Goal: Obtain resource: Download file/media

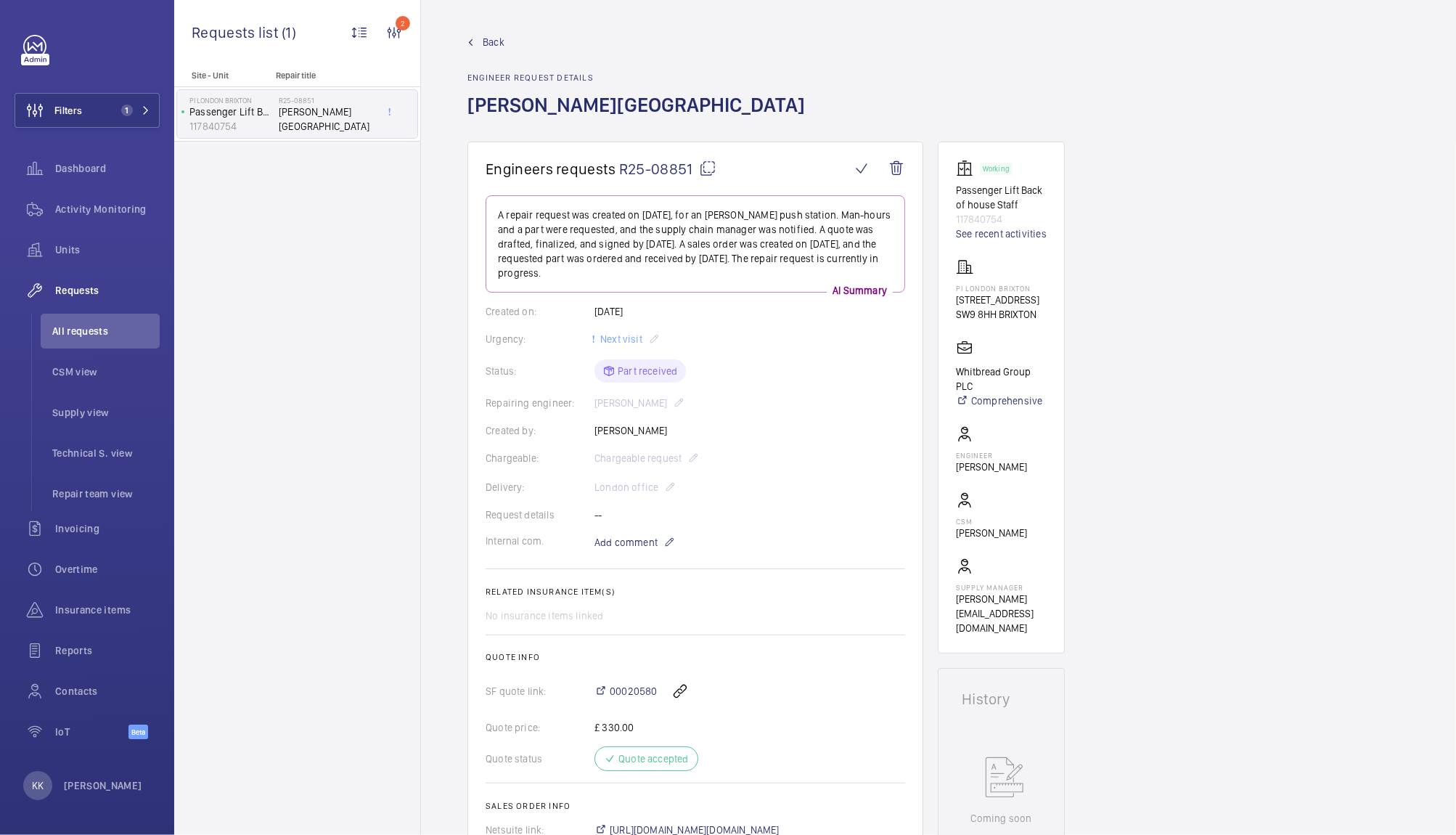
click at [596, 28] on wm-front-admin-header "Back Engineer request details [PERSON_NAME][GEOGRAPHIC_DATA]" at bounding box center [939, 70] width 1035 height 142
click at [78, 112] on span "Filters" at bounding box center [68, 109] width 28 height 14
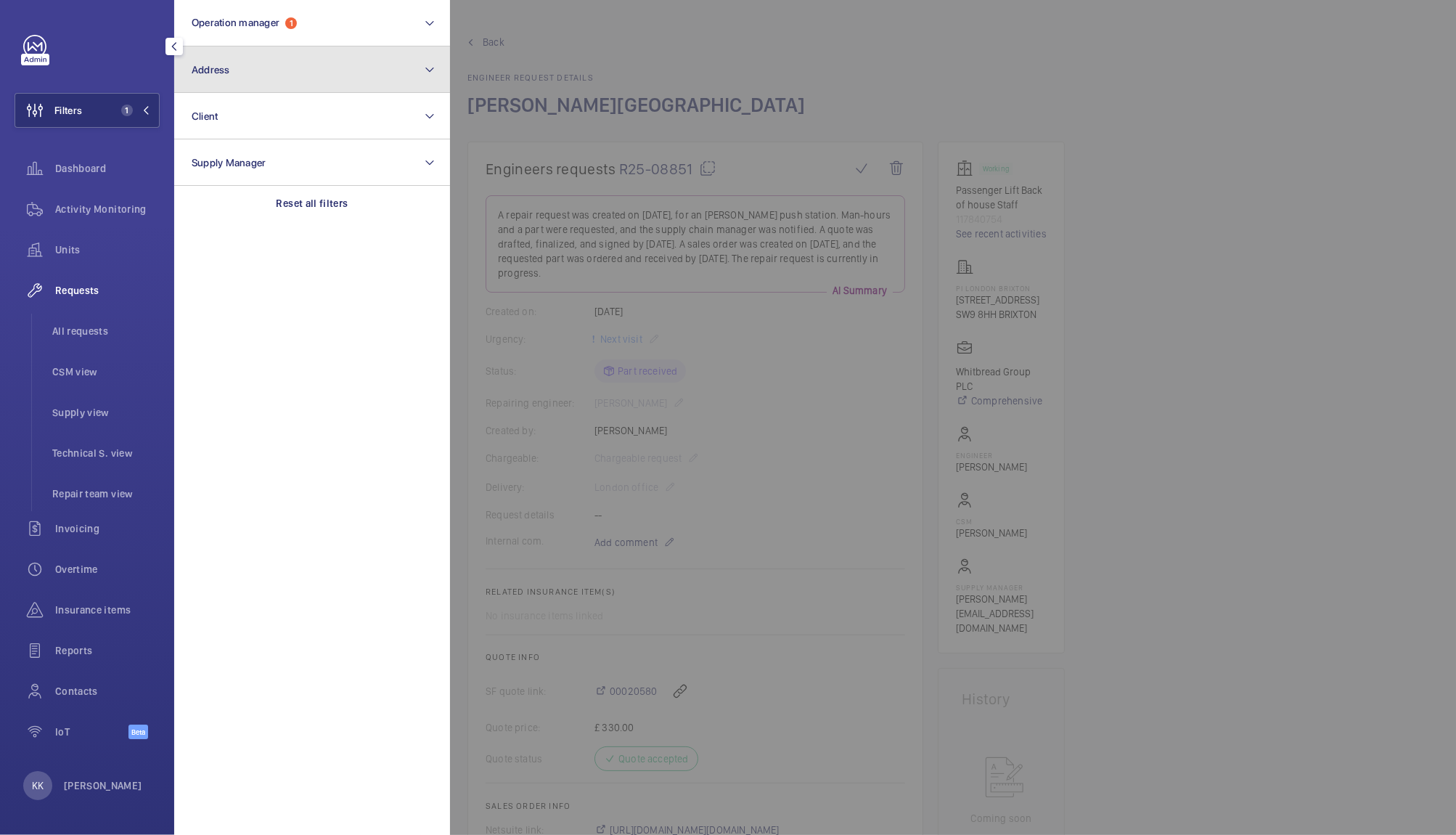
click at [209, 84] on button "Address" at bounding box center [312, 69] width 276 height 47
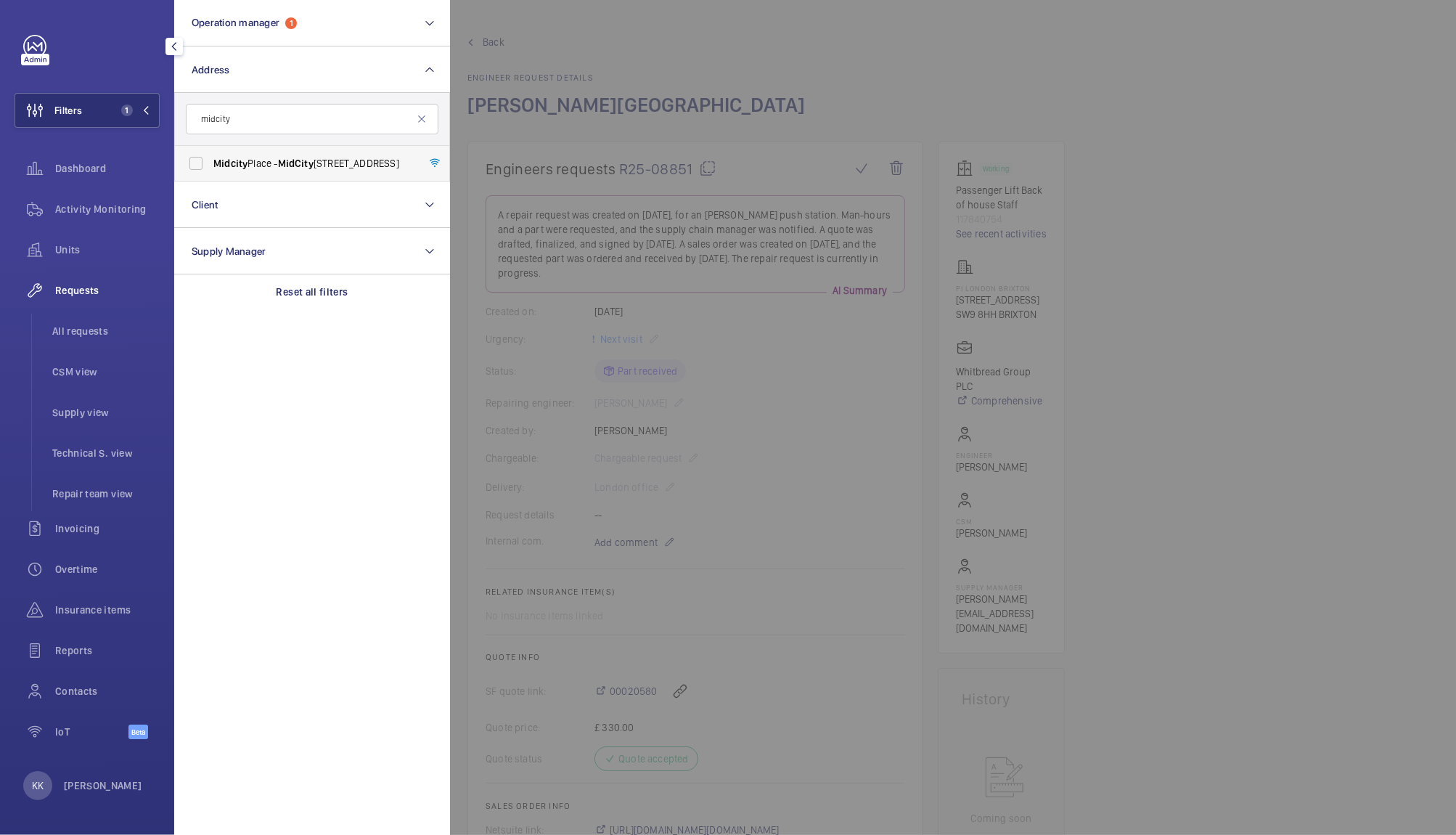
type input "midcity"
click at [301, 149] on label "[GEOGRAPHIC_DATA] - [GEOGRAPHIC_DATA]" at bounding box center [301, 163] width 253 height 35
click at [210, 149] on input "[GEOGRAPHIC_DATA] - [GEOGRAPHIC_DATA]" at bounding box center [196, 163] width 29 height 29
checkbox input "true"
click at [719, 40] on div at bounding box center [1177, 418] width 1456 height 835
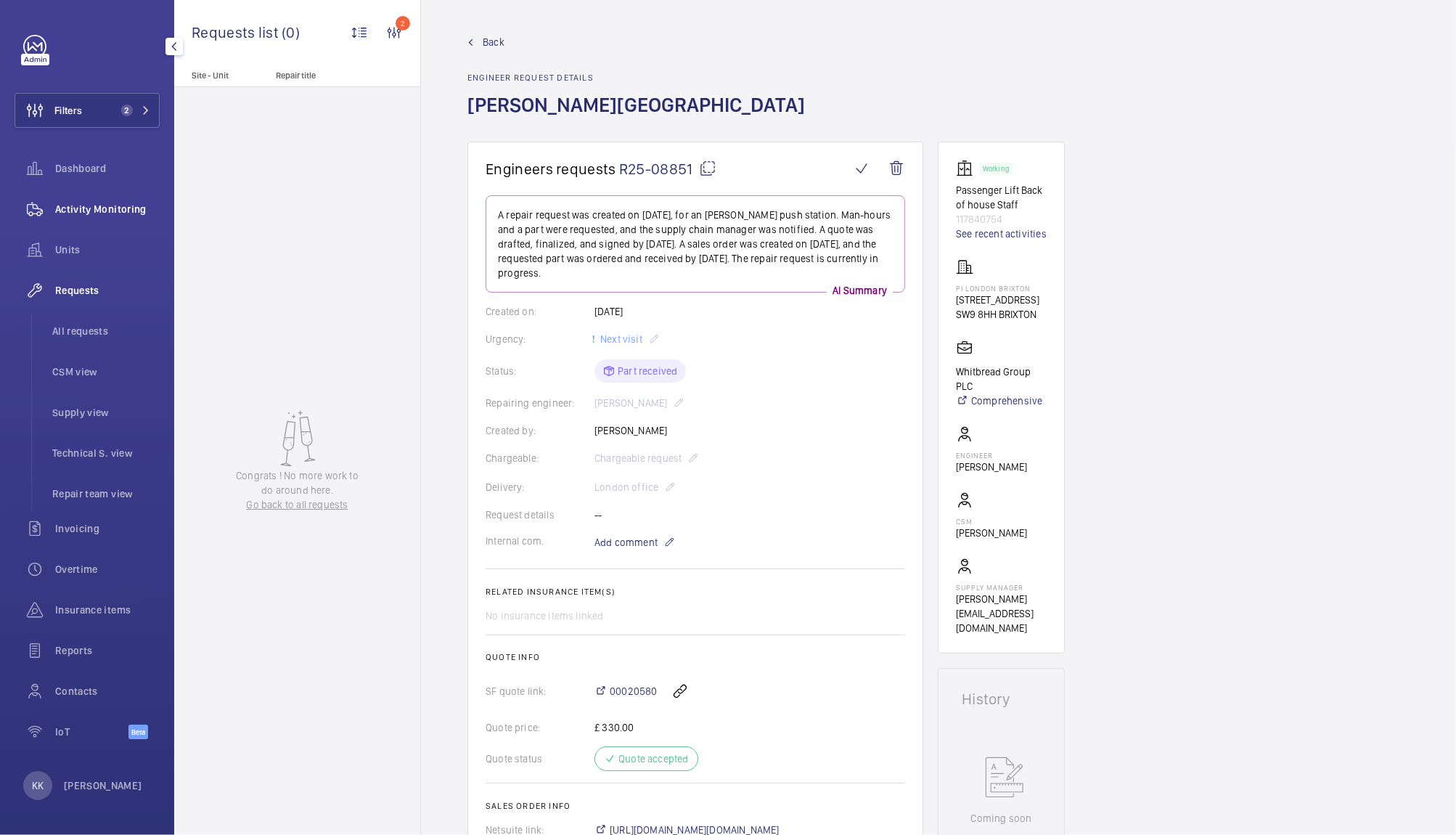
click at [103, 209] on span "Activity Monitoring" at bounding box center [107, 208] width 105 height 14
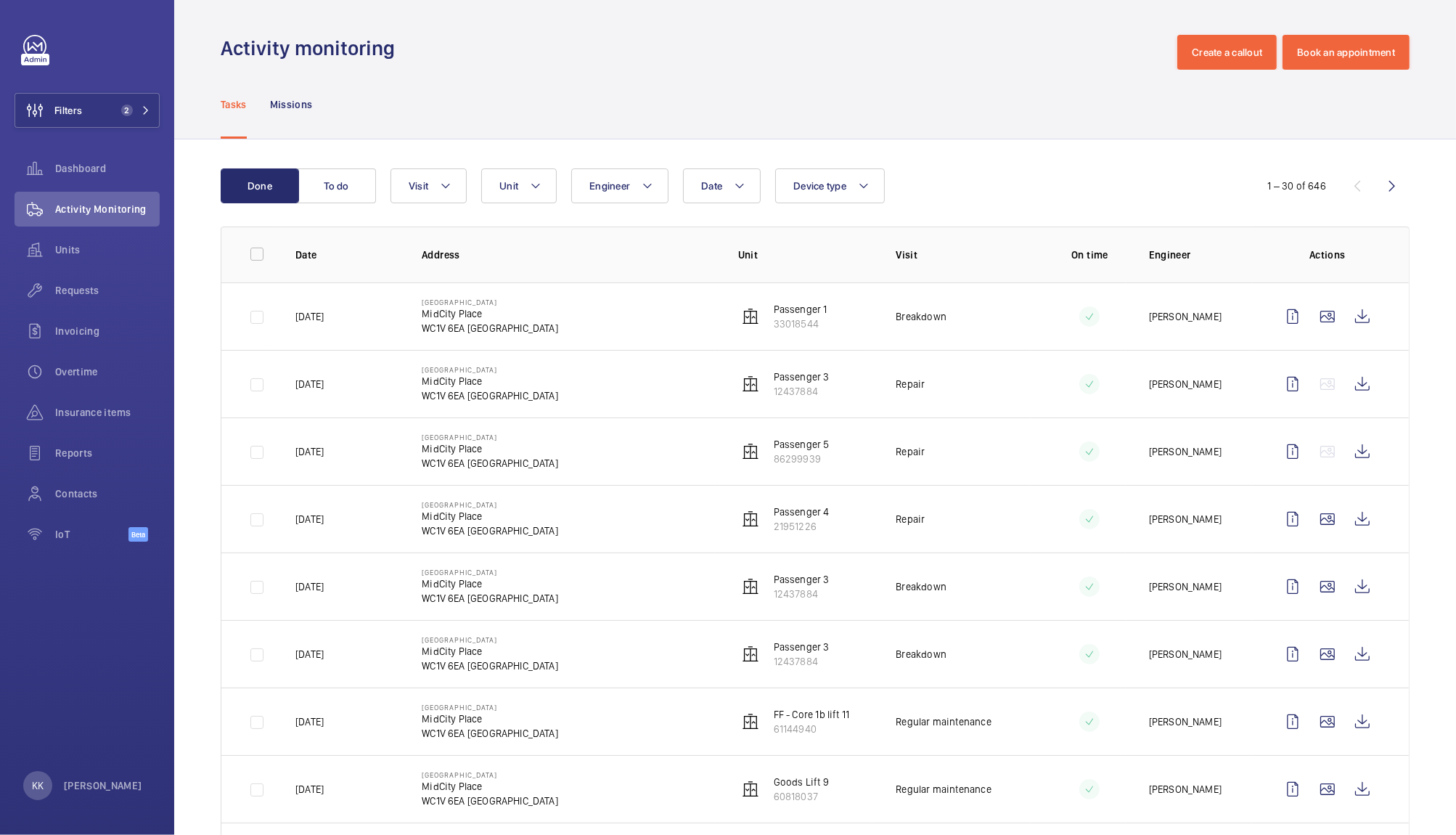
click at [401, 83] on div "Tasks Missions" at bounding box center [815, 104] width 1189 height 68
click at [552, 97] on div "Tasks Missions" at bounding box center [815, 104] width 1189 height 68
click at [69, 174] on span "Dashboard" at bounding box center [107, 167] width 105 height 14
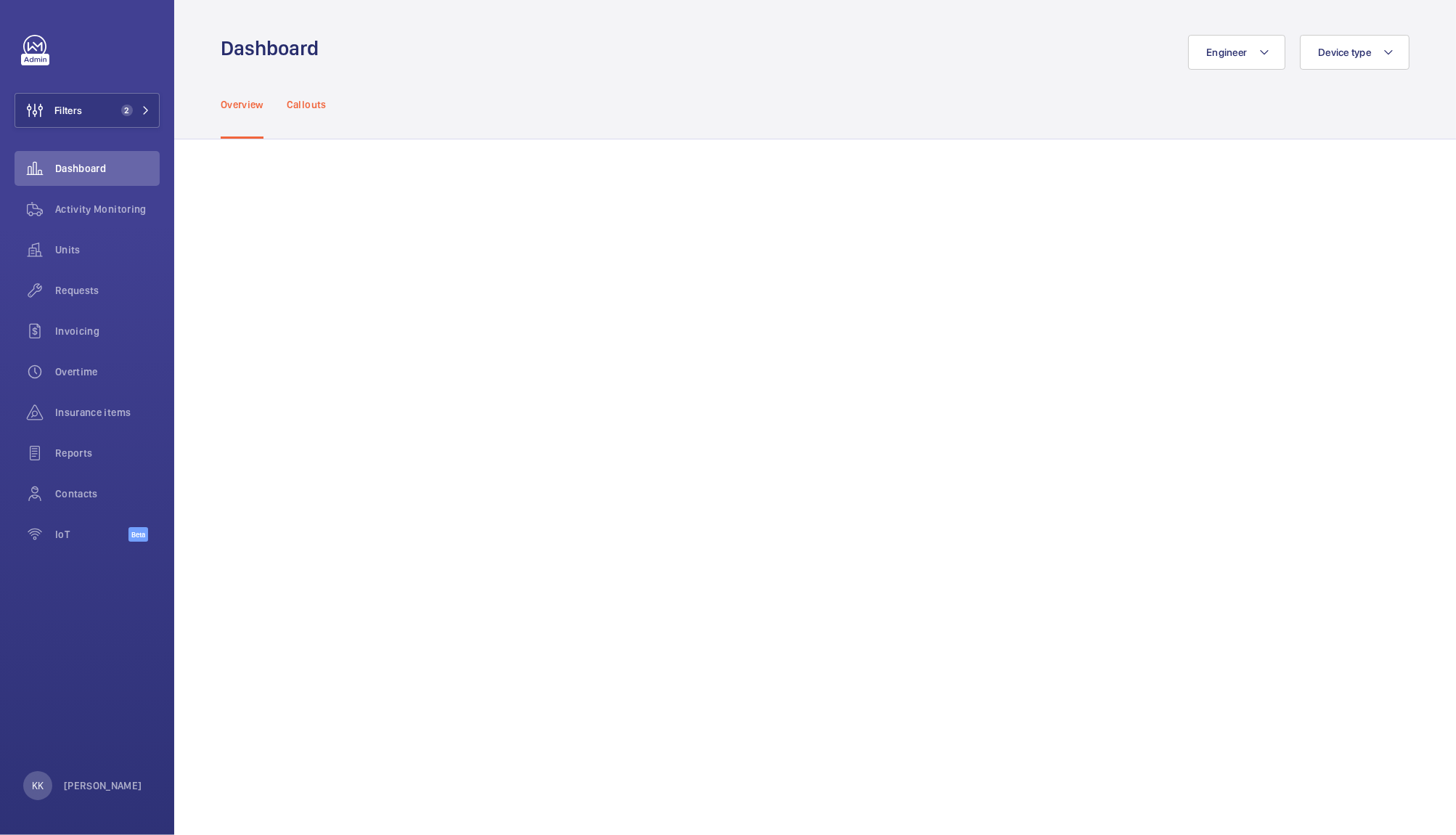
click at [314, 94] on div "Callouts" at bounding box center [306, 104] width 40 height 68
click at [599, 110] on div "Overview Callouts" at bounding box center [815, 104] width 1189 height 68
click at [629, 100] on div "Overview Callouts" at bounding box center [815, 104] width 1189 height 68
click at [76, 208] on span "Activity Monitoring" at bounding box center [107, 208] width 105 height 14
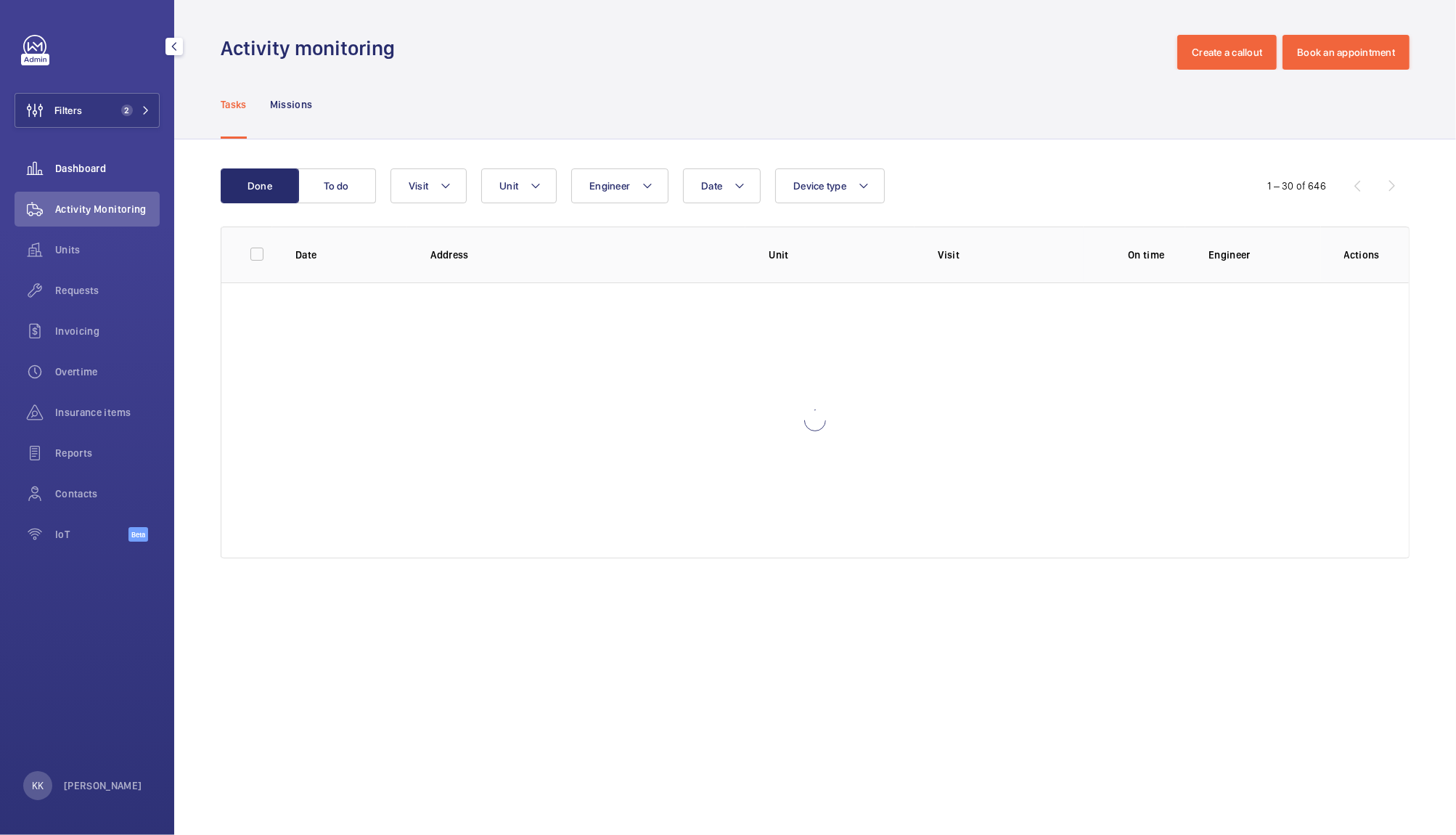
click at [100, 164] on span "Dashboard" at bounding box center [107, 167] width 105 height 14
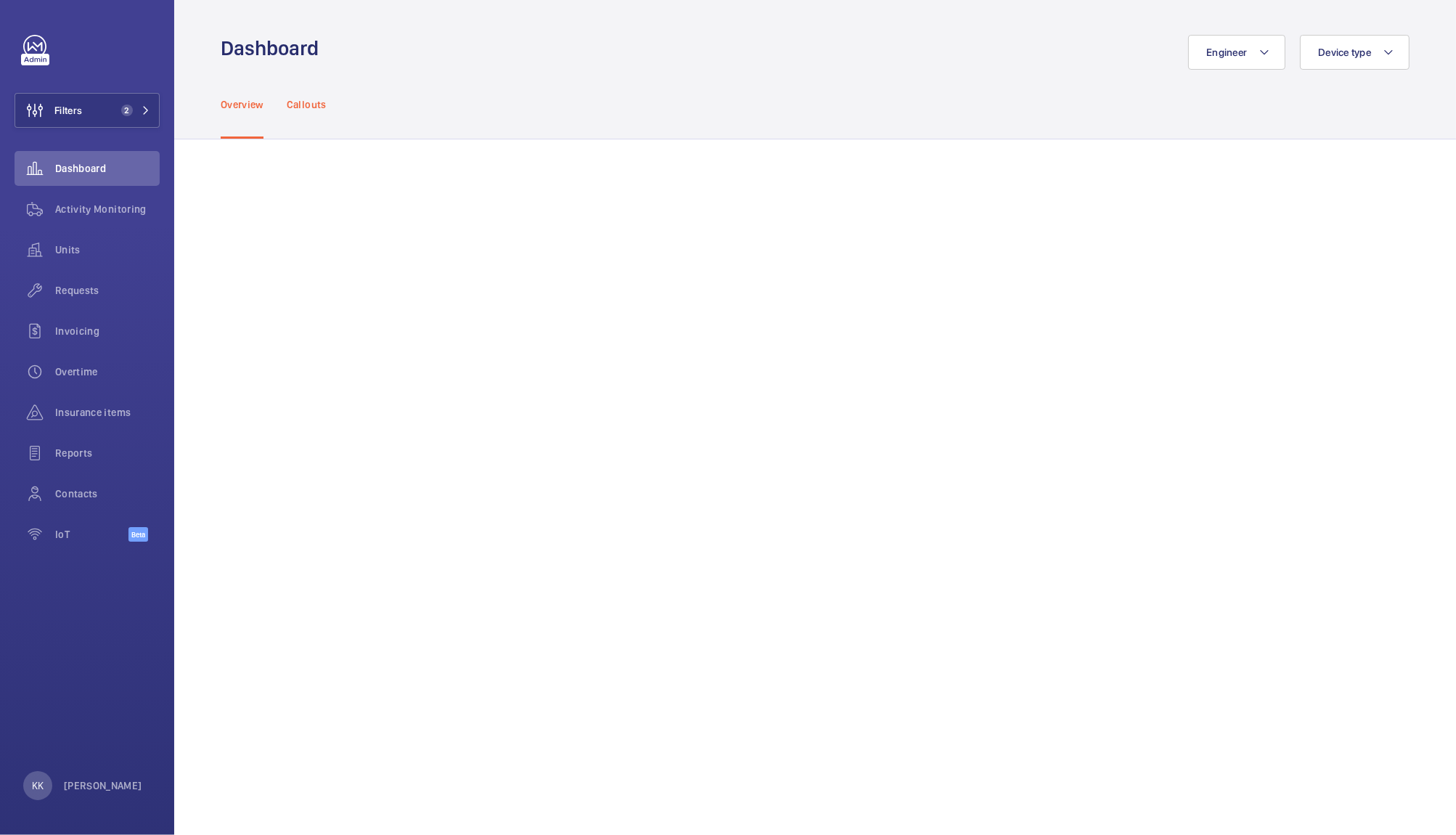
click at [313, 101] on p "Callouts" at bounding box center [306, 104] width 40 height 14
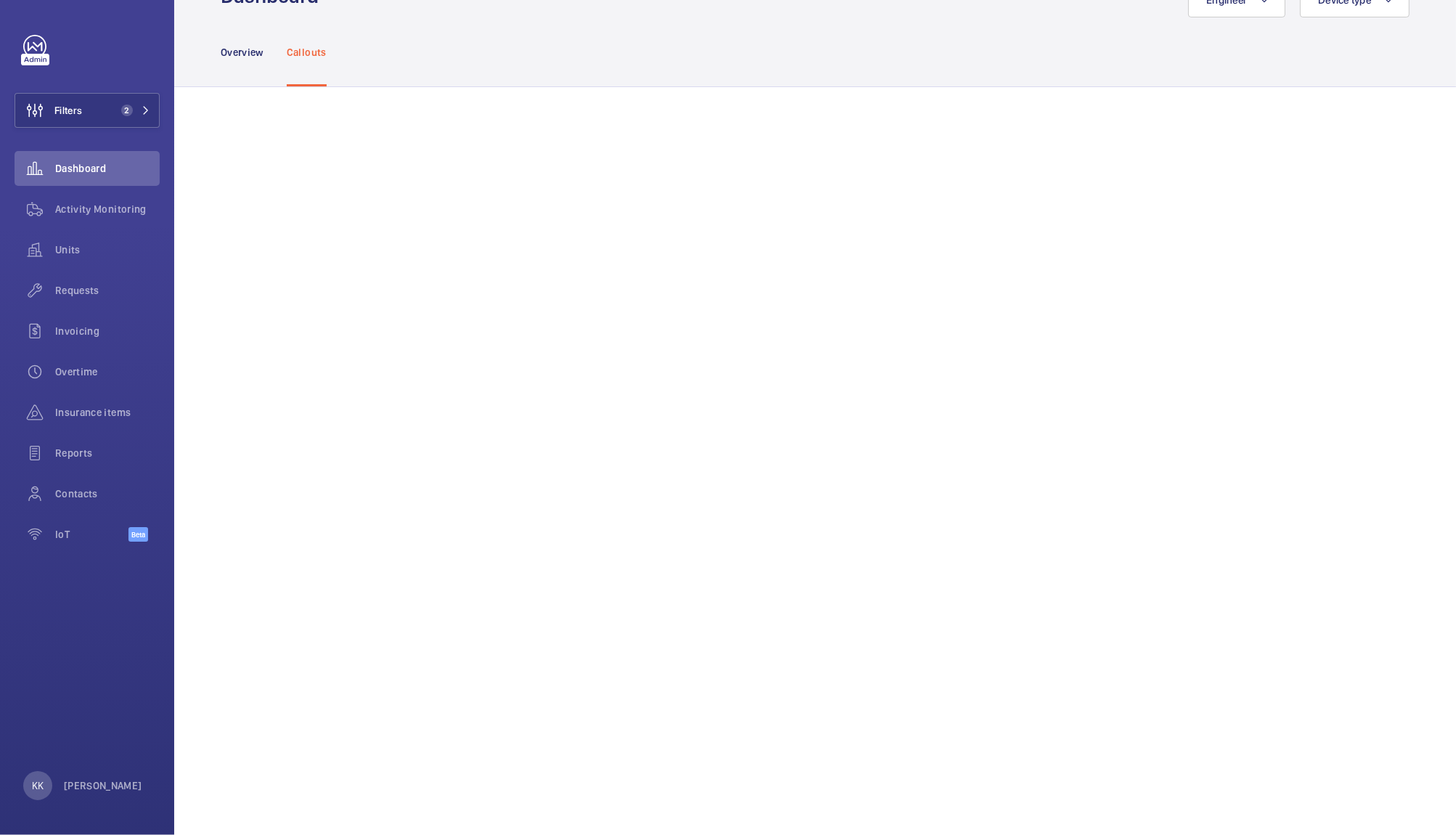
scroll to position [651, 0]
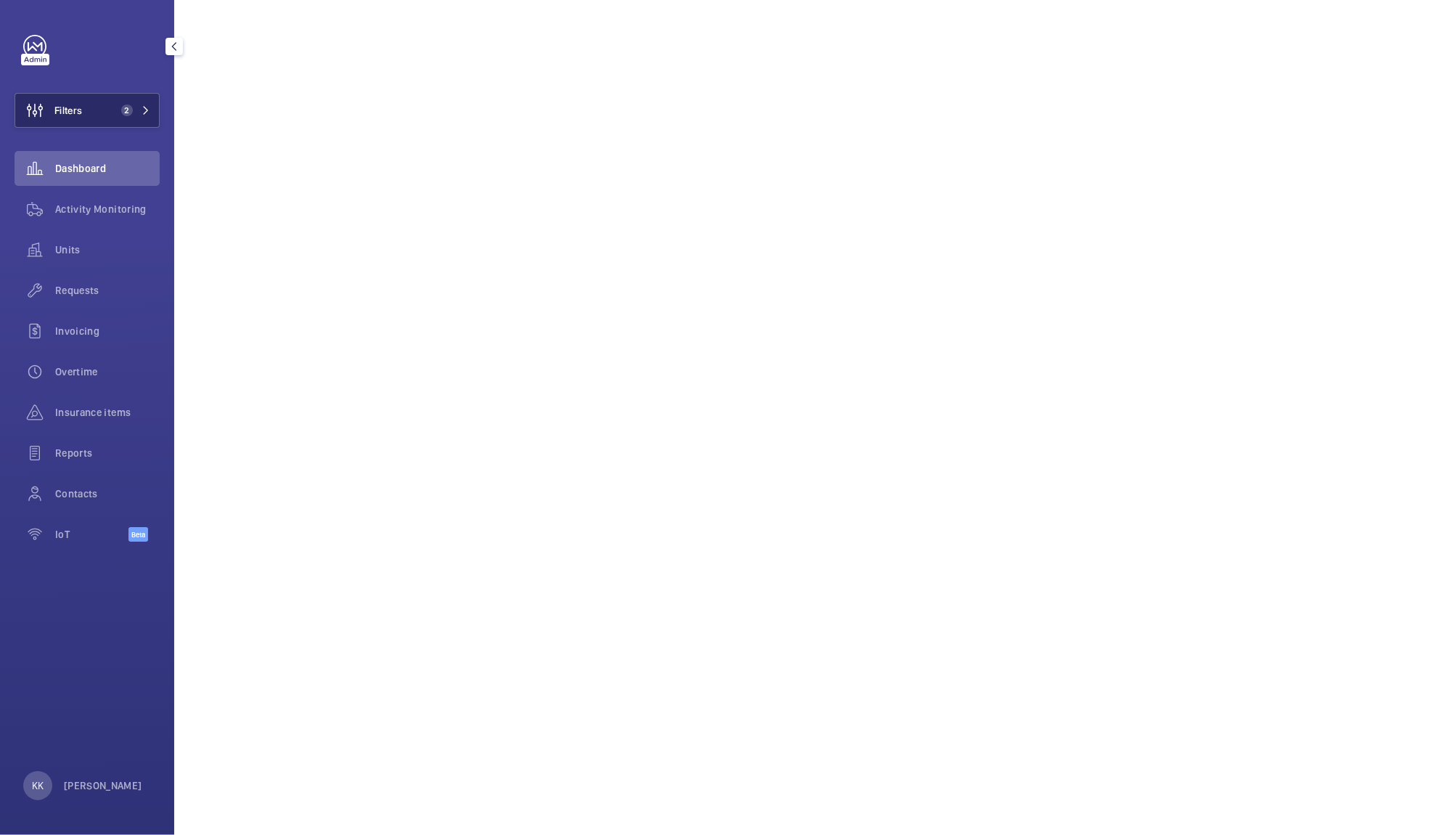
click at [86, 117] on button "Filters 2" at bounding box center [87, 110] width 146 height 35
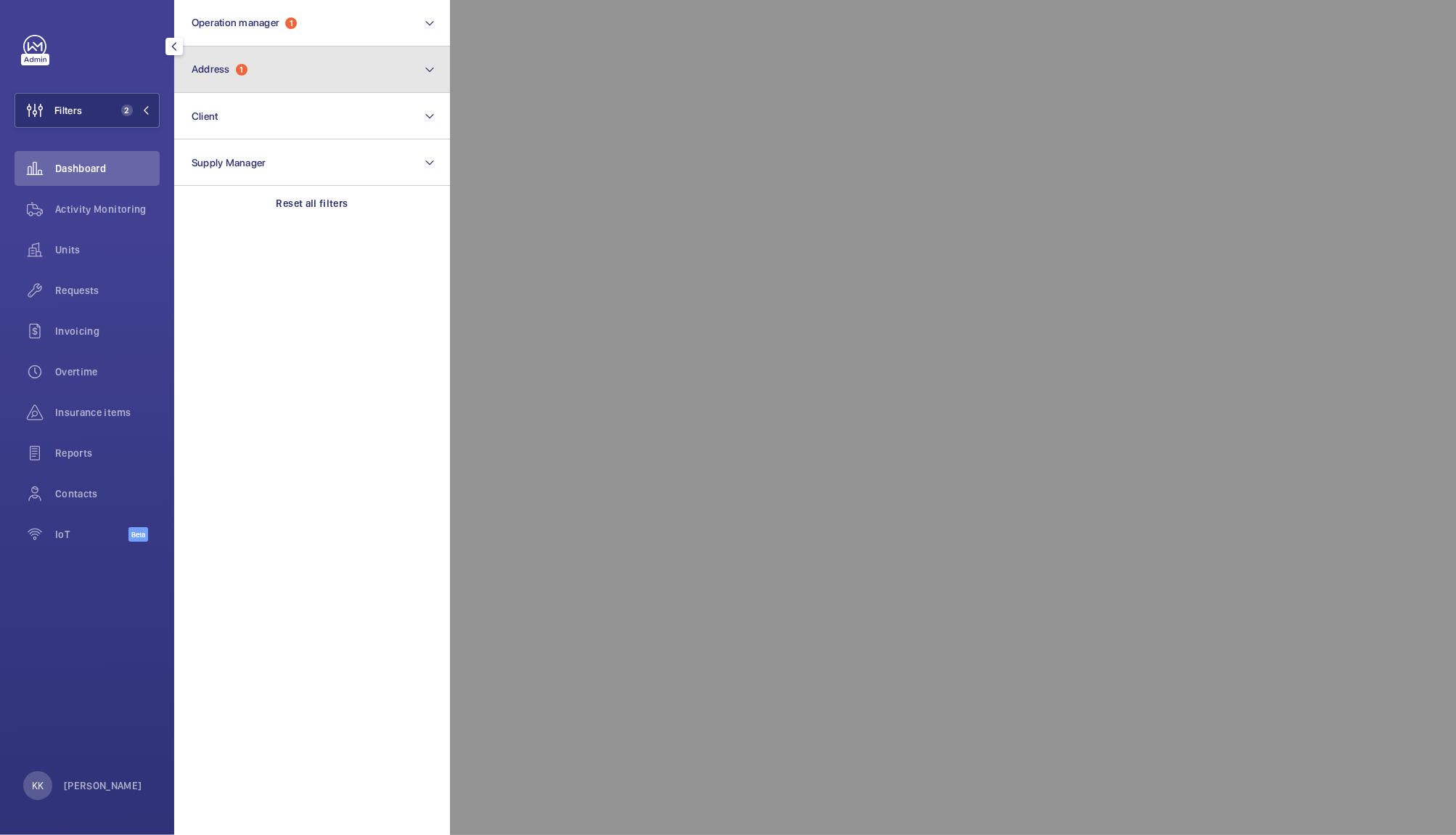
click at [318, 62] on button "Address 1" at bounding box center [312, 69] width 276 height 47
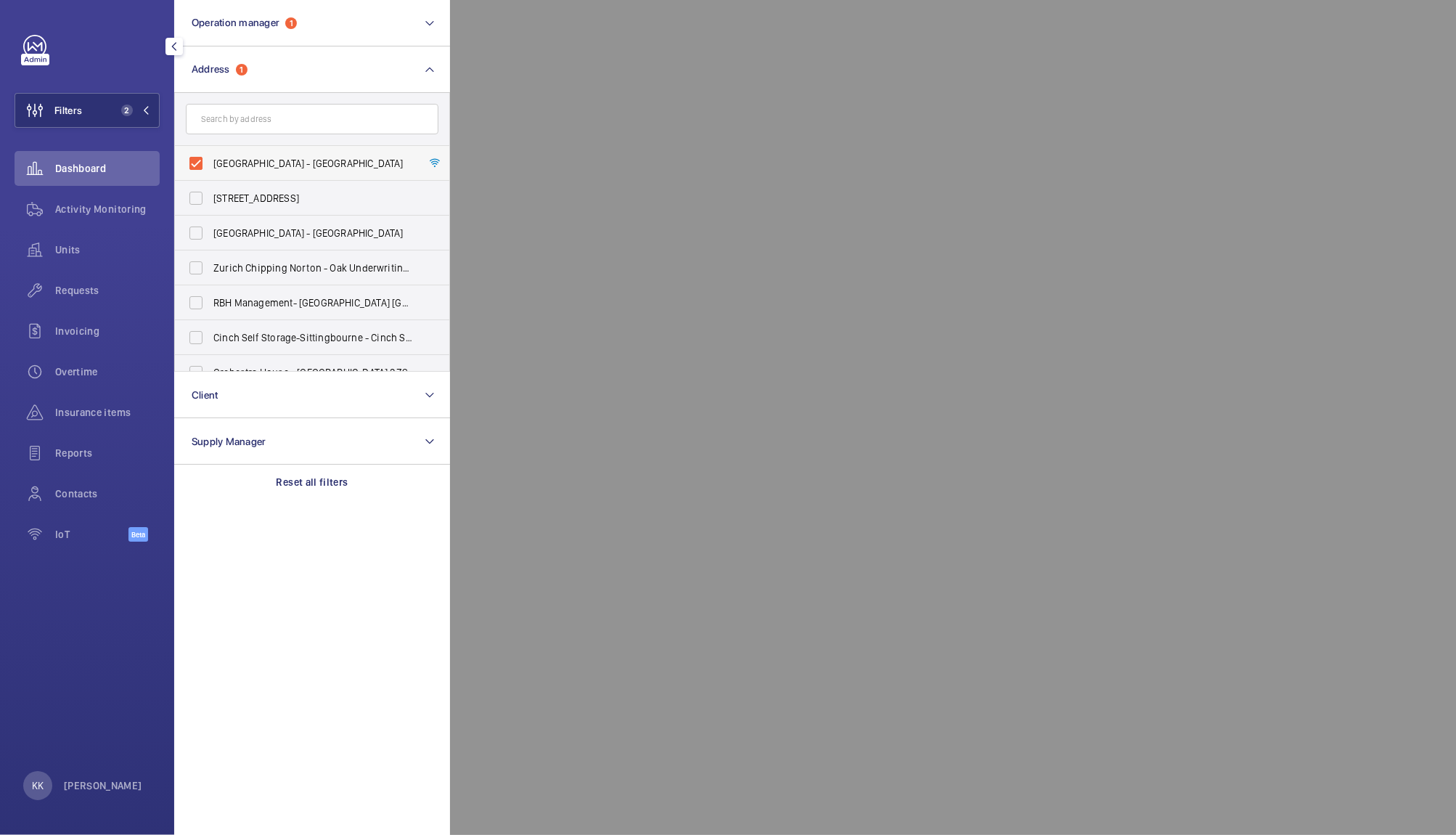
click at [249, 157] on span "[GEOGRAPHIC_DATA] - [GEOGRAPHIC_DATA]" at bounding box center [313, 163] width 200 height 14
click at [210, 157] on input "[GEOGRAPHIC_DATA] - [GEOGRAPHIC_DATA]" at bounding box center [196, 163] width 29 height 29
checkbox input "false"
click at [110, 245] on span "Units" at bounding box center [107, 249] width 105 height 14
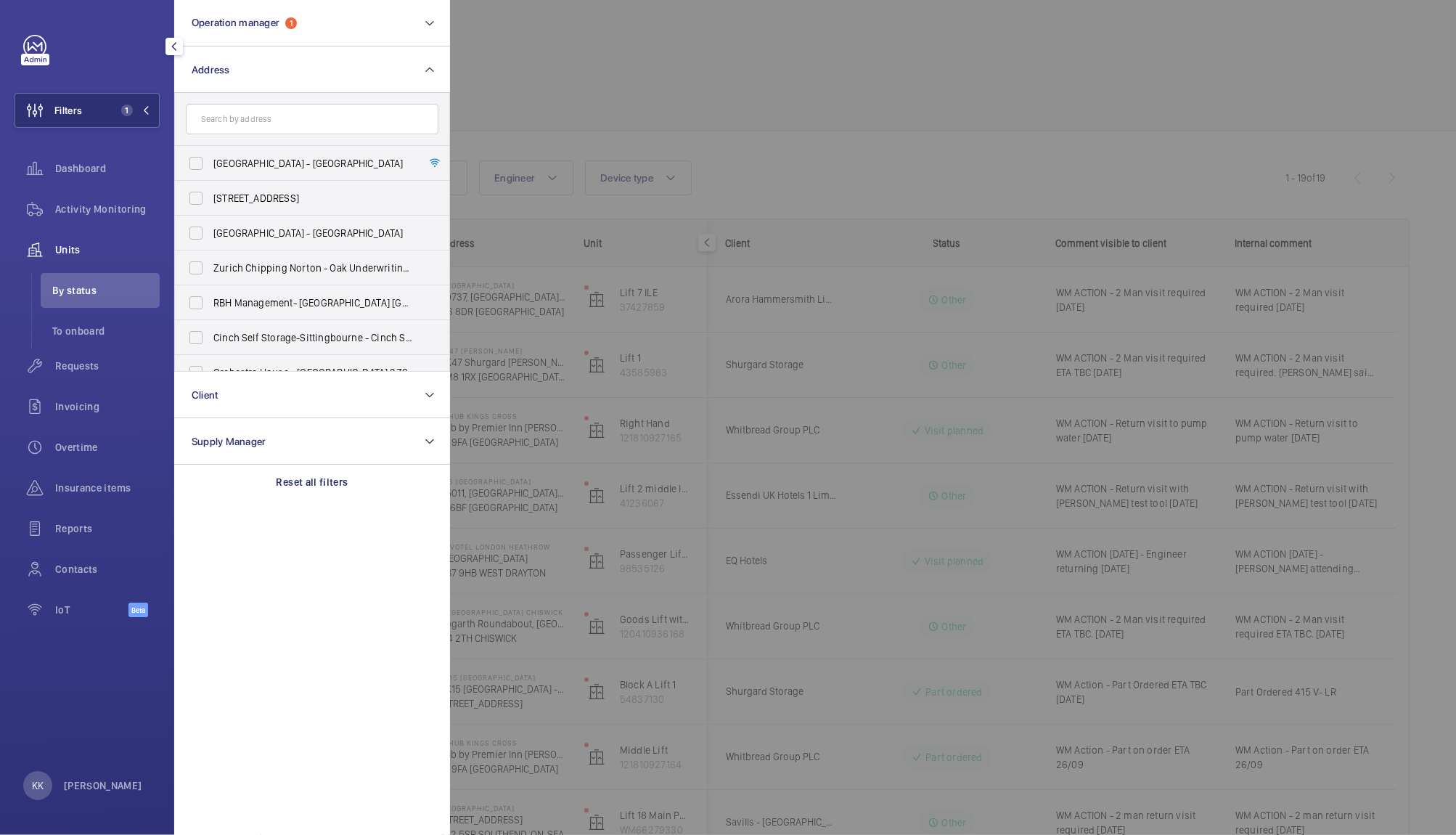
click at [707, 141] on div at bounding box center [1177, 418] width 1456 height 835
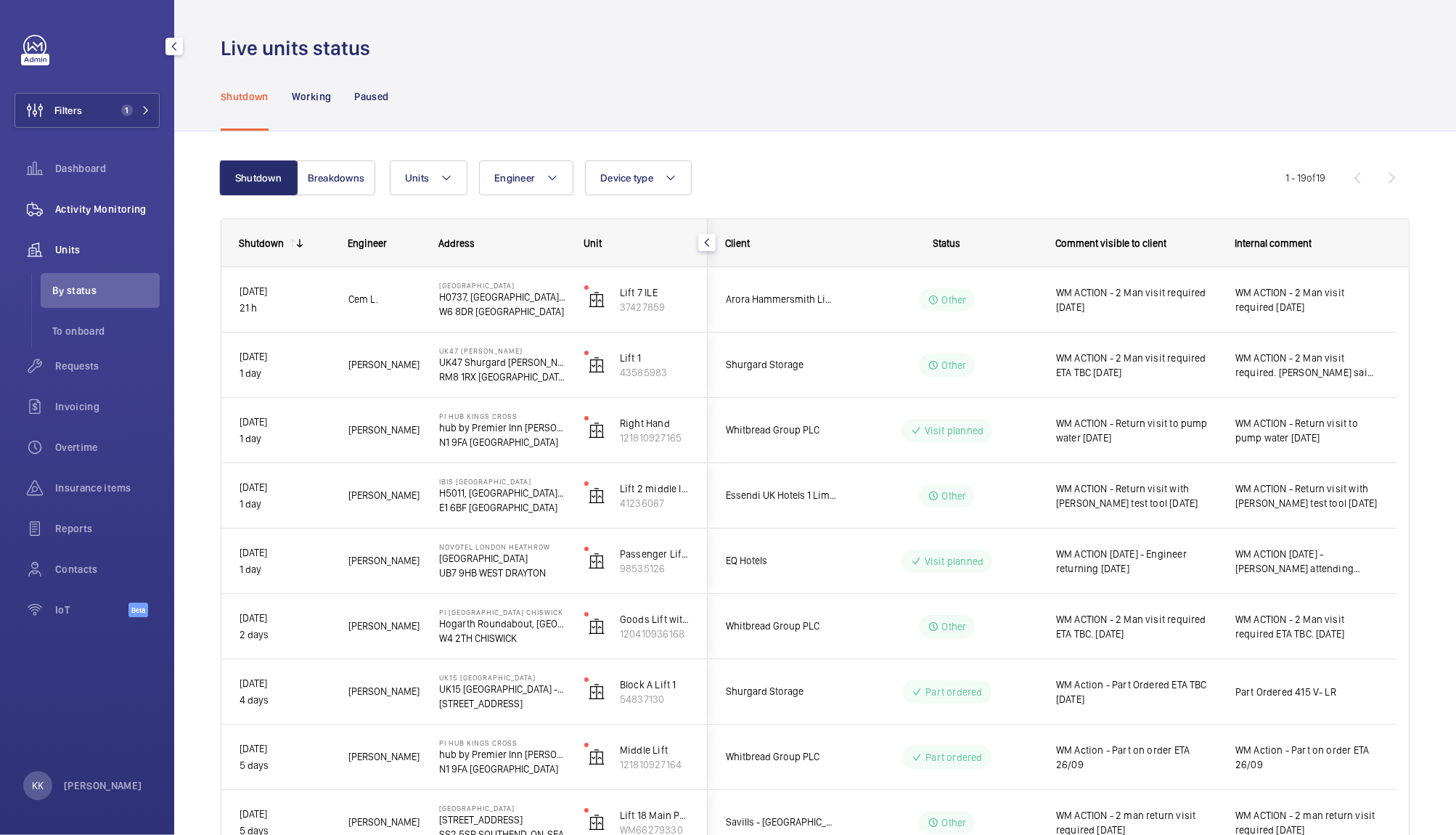
click at [101, 207] on span "Activity Monitoring" at bounding box center [107, 208] width 105 height 14
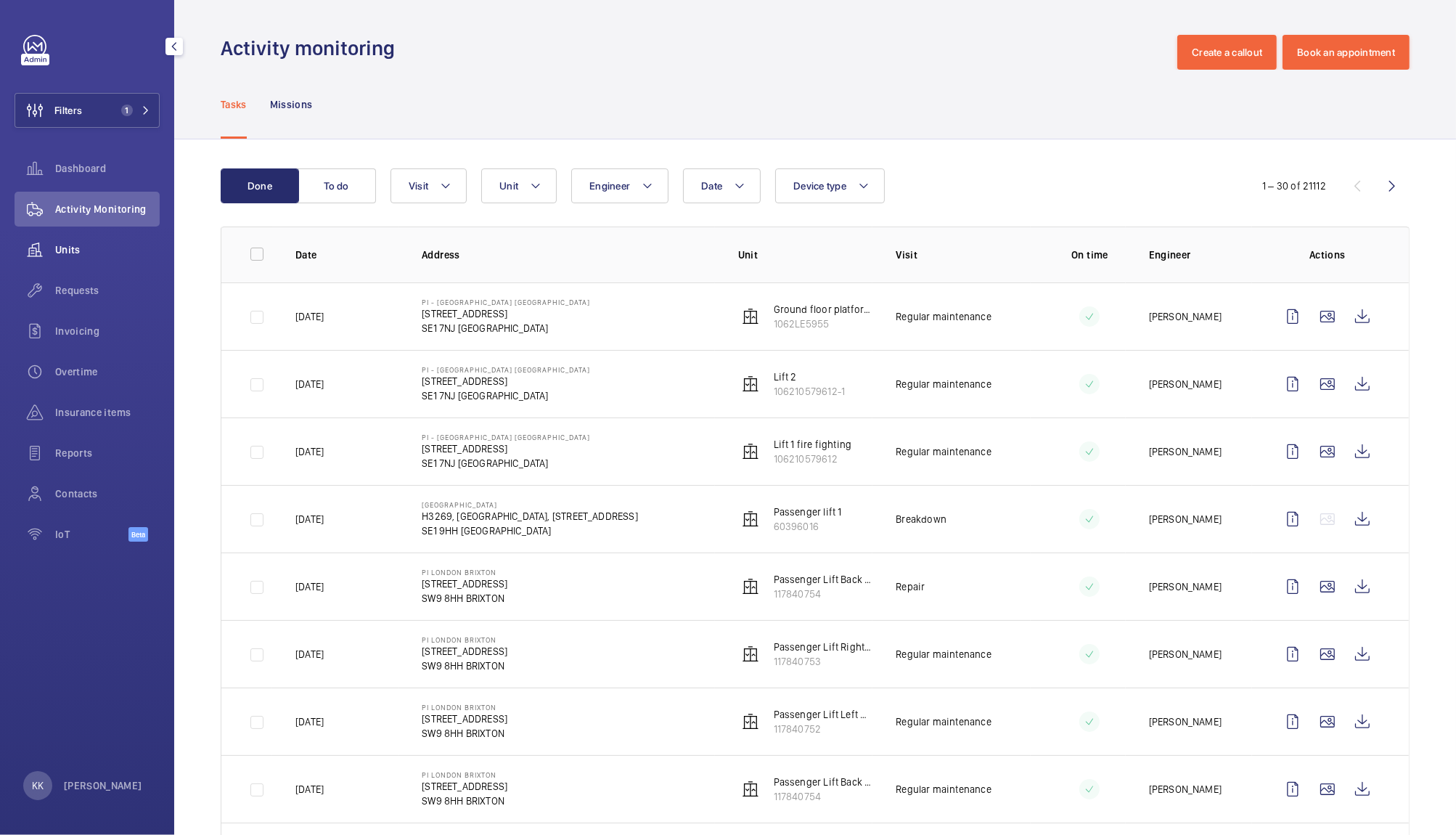
click at [75, 264] on div "Units" at bounding box center [87, 249] width 146 height 35
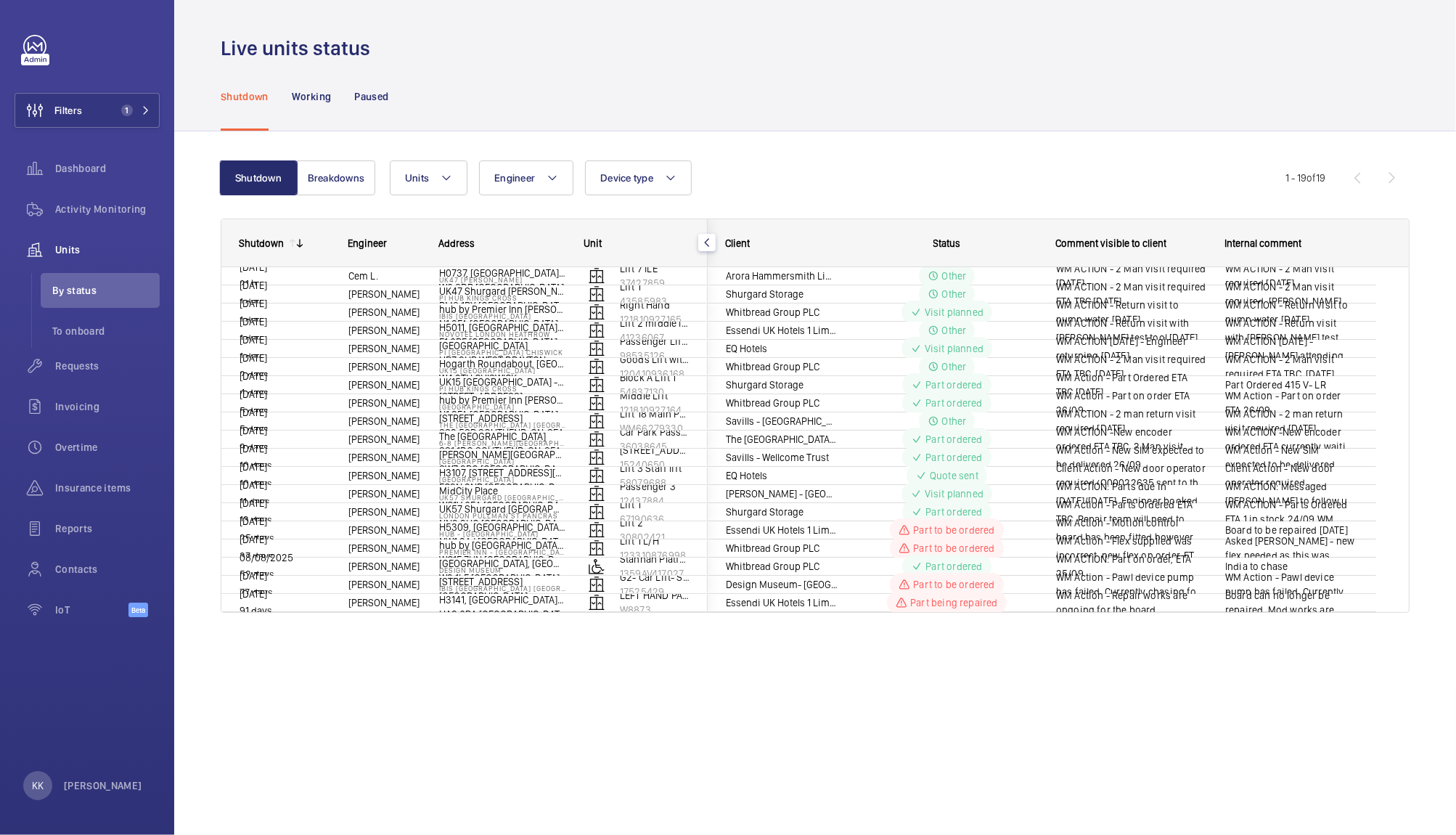
click at [774, 101] on div "Shutdown Working Paused" at bounding box center [815, 96] width 1189 height 68
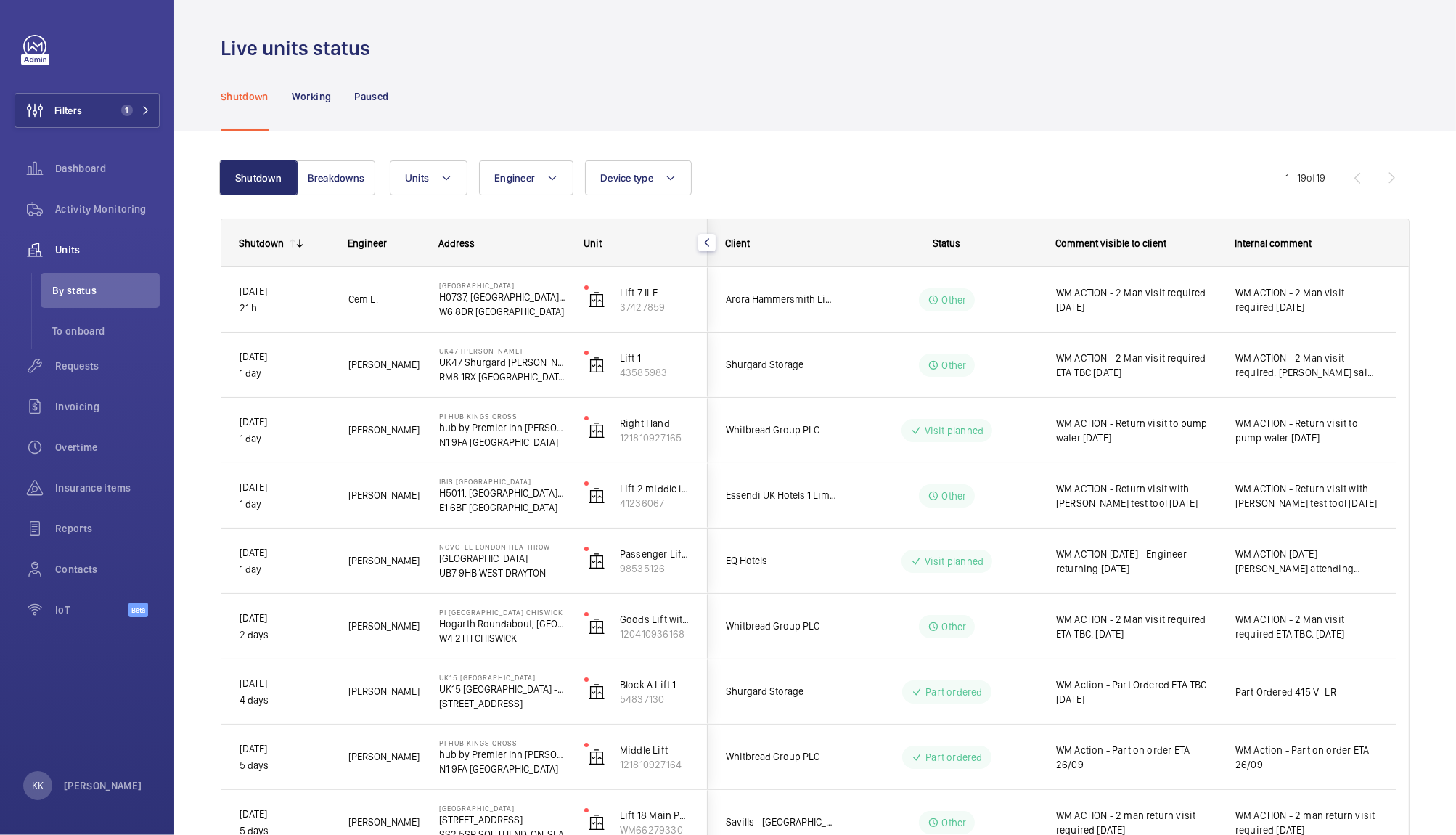
click at [901, 93] on div "Shutdown Working Paused" at bounding box center [815, 96] width 1189 height 68
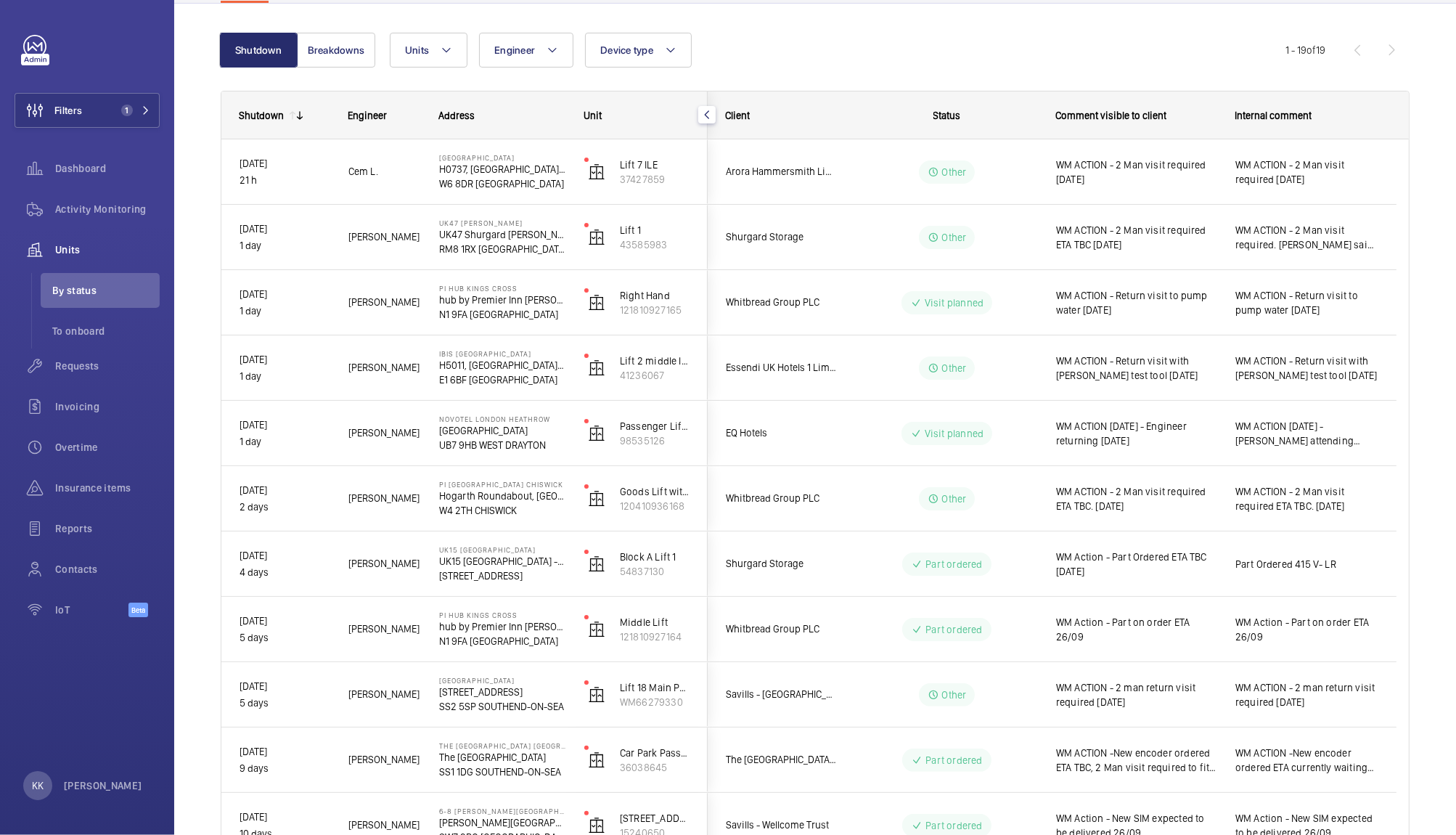
scroll to position [133, 0]
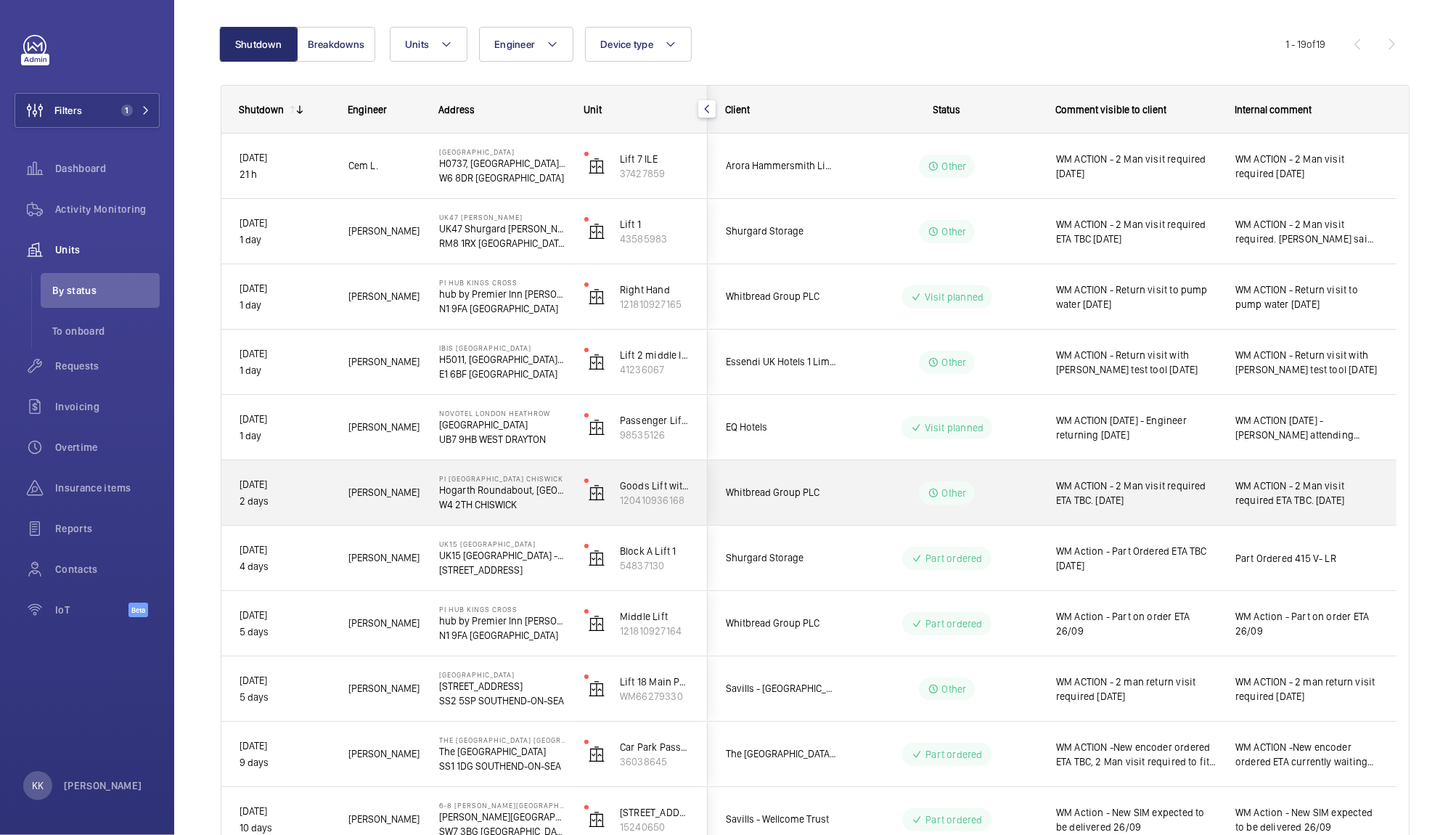
click at [1173, 510] on div "WM ACTION - 2 Man visit required ETA TBC. [DATE]" at bounding box center [1127, 493] width 178 height 63
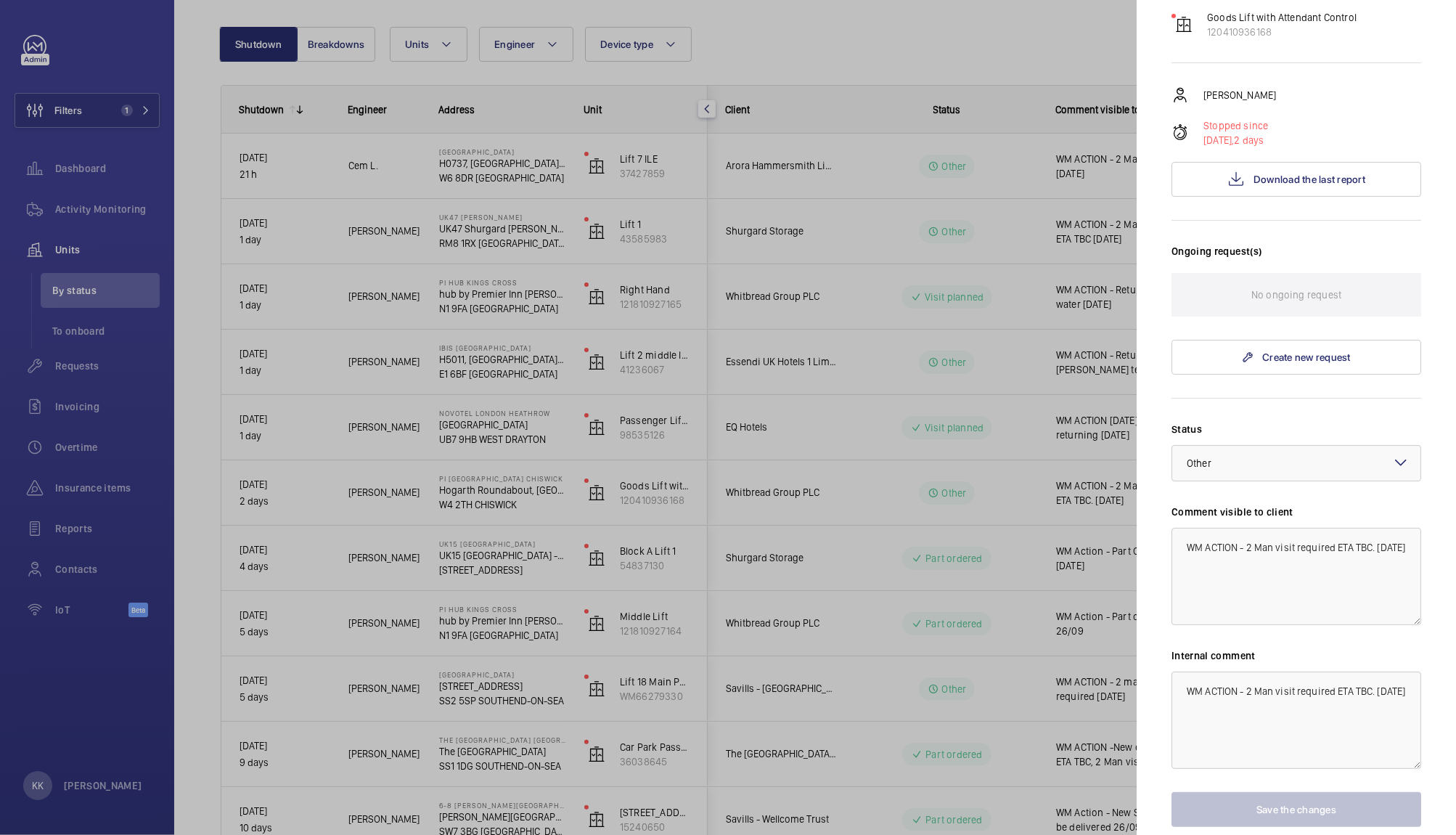
scroll to position [106, 0]
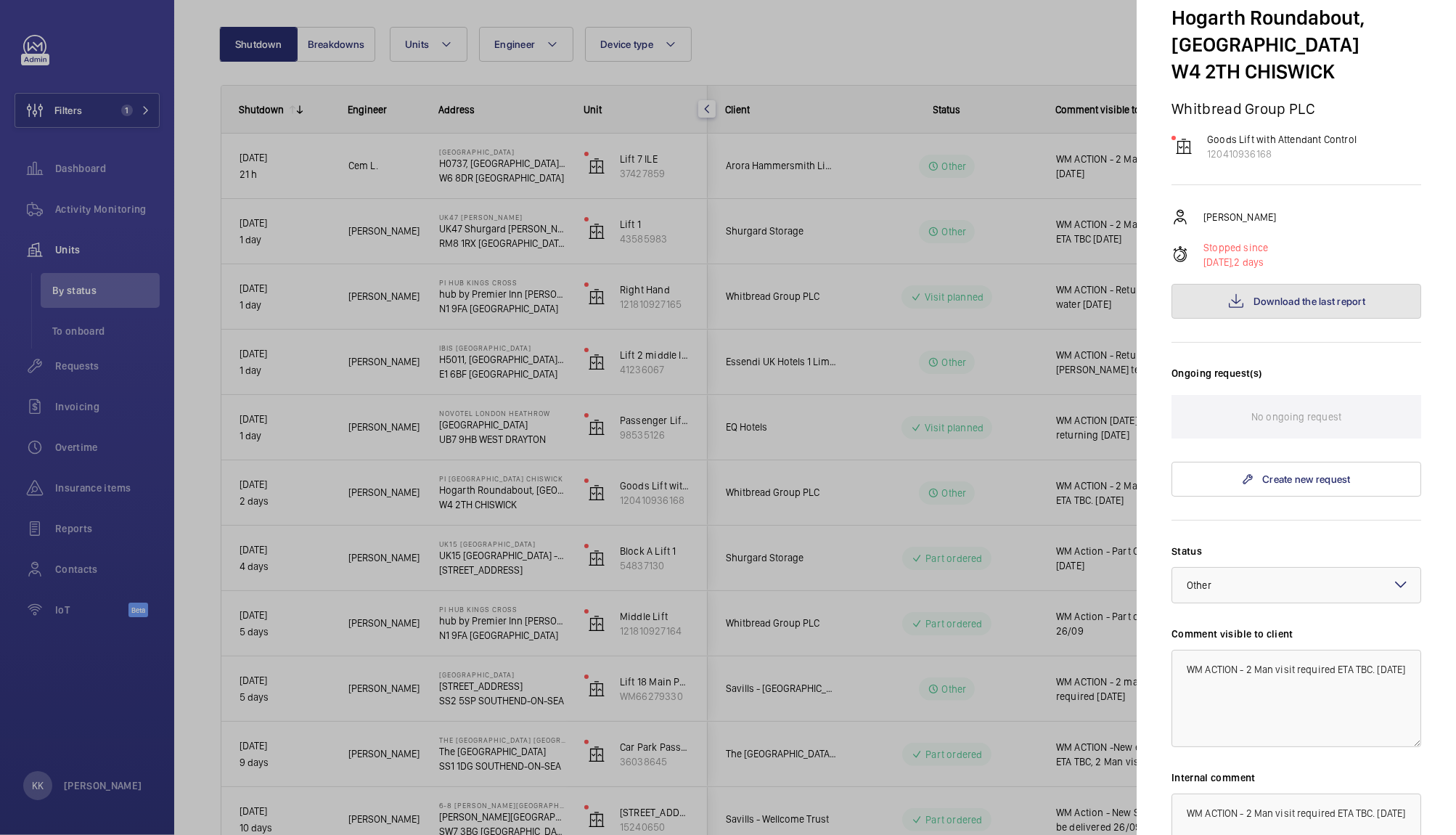
click at [1337, 296] on span "Download the last report" at bounding box center [1310, 301] width 112 height 11
click at [958, 110] on div at bounding box center [728, 418] width 1456 height 835
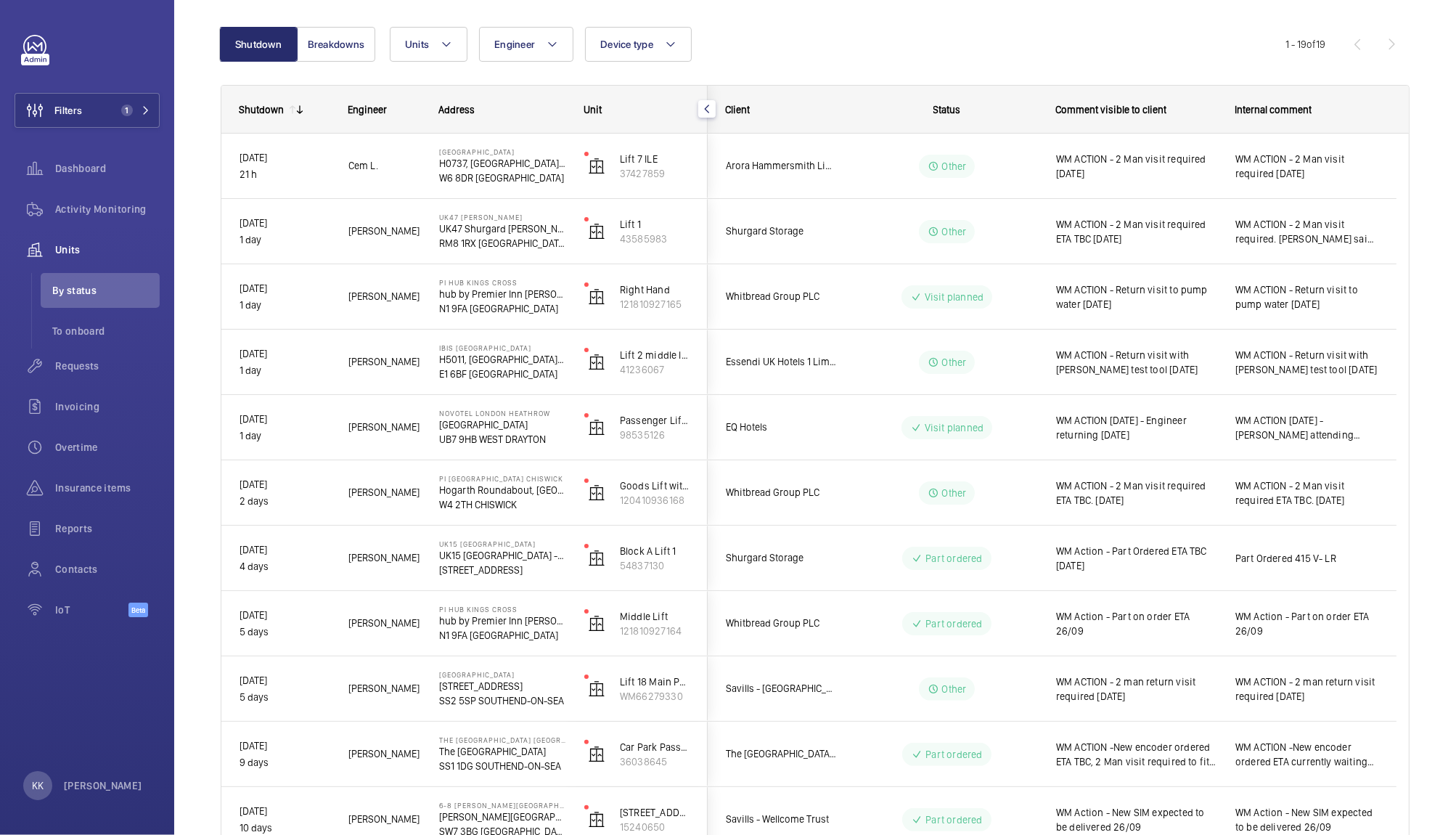
scroll to position [0, 0]
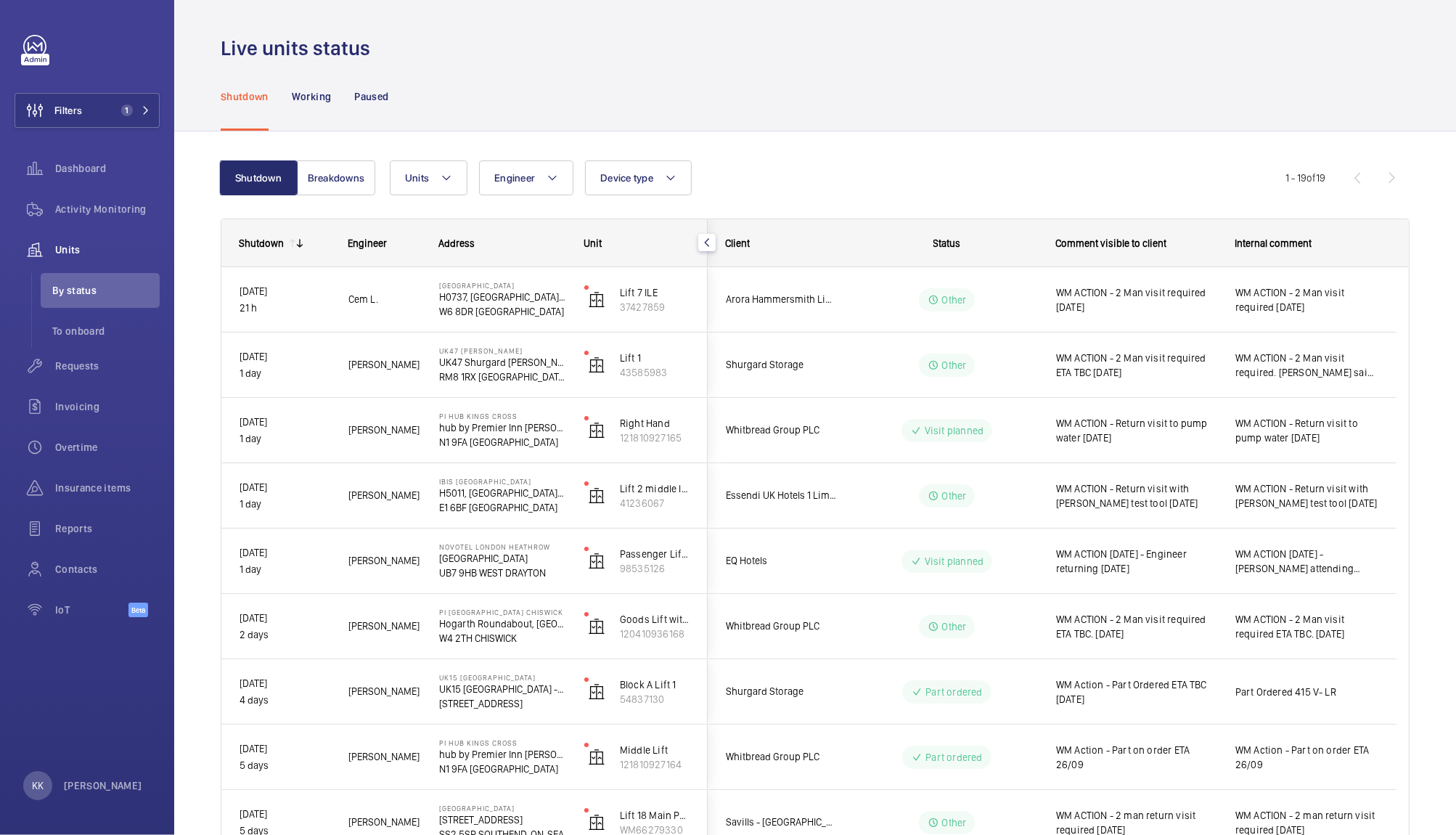
click at [942, 22] on wm-front-admin-header "Live units status" at bounding box center [815, 30] width 1282 height 62
click at [559, 8] on wm-front-admin-header "Live units status" at bounding box center [815, 30] width 1282 height 62
click at [583, 128] on div "Shutdown Working Paused" at bounding box center [815, 96] width 1189 height 68
